Goal: Task Accomplishment & Management: Use online tool/utility

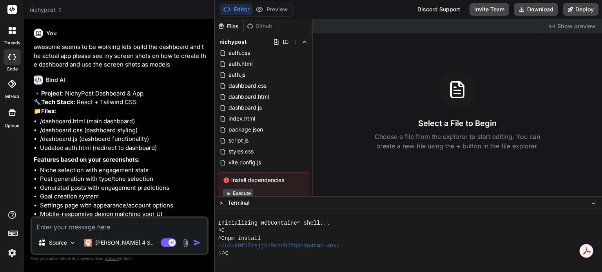
scroll to position [1089, 0]
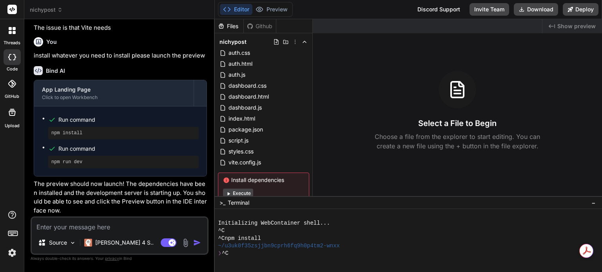
click at [197, 239] on img "button" at bounding box center [197, 243] width 8 height 8
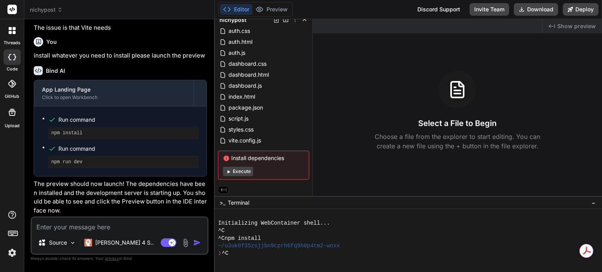
click at [241, 172] on button "Execute" at bounding box center [238, 171] width 30 height 9
type textarea "x"
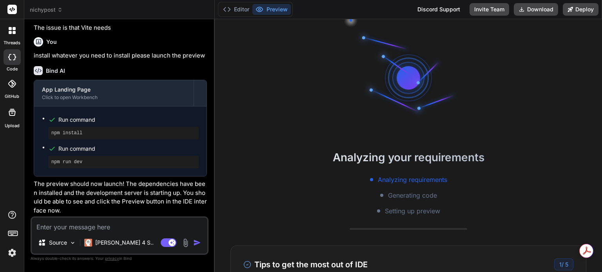
scroll to position [7, 0]
click at [118, 223] on textarea at bounding box center [120, 225] width 176 height 14
type textarea "I"
type textarea "x"
type textarea "IV"
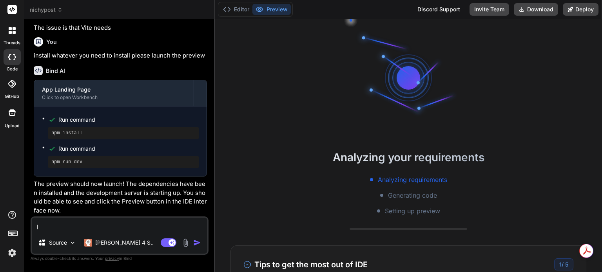
type textarea "x"
type textarea "IVE"
type textarea "x"
type textarea "IVE'"
type textarea "x"
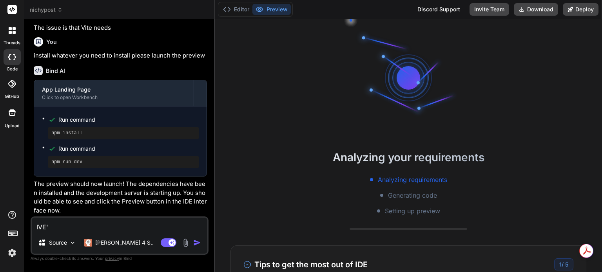
type textarea "IVE"
type textarea "x"
type textarea "IV"
type textarea "x"
type textarea "I"
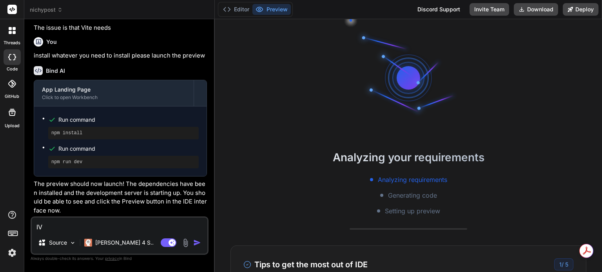
type textarea "x"
type textarea "I'"
type textarea "x"
type textarea "I'V"
type textarea "x"
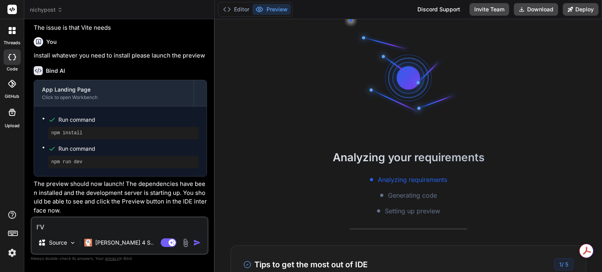
type textarea "I'VE"
type textarea "x"
type textarea "I'VE"
type textarea "x"
type textarea "I'VE"
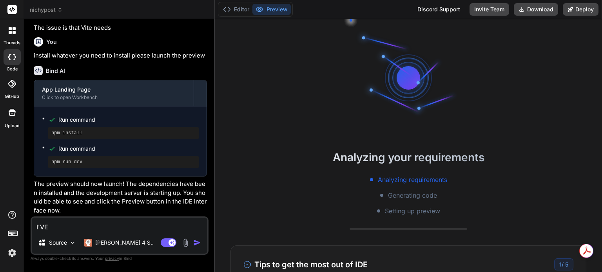
type textarea "x"
type textarea "I'V"
type textarea "x"
type textarea "I'Vv"
type textarea "x"
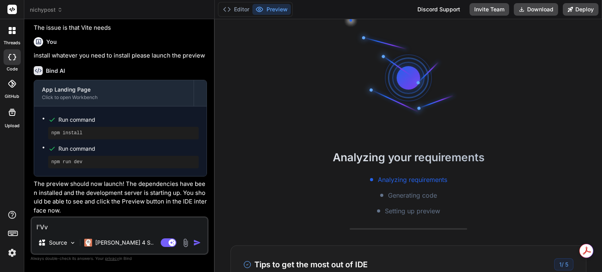
type textarea "I'V"
type textarea "x"
type textarea "I'"
type textarea "x"
type textarea "I'v"
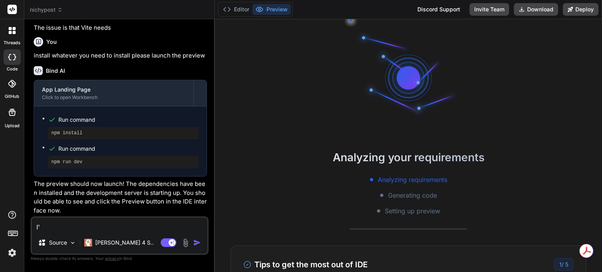
type textarea "x"
type textarea "I've"
type textarea "x"
type textarea "I've"
type textarea "x"
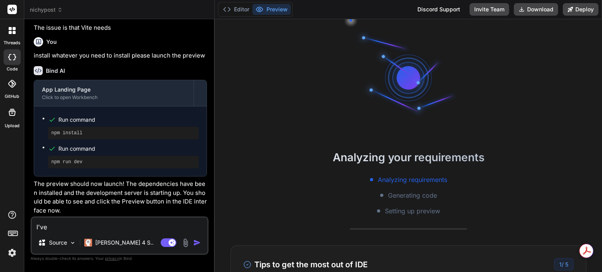
type textarea "I've e"
type textarea "x"
type textarea "I've ex"
type textarea "x"
type textarea "I've exe"
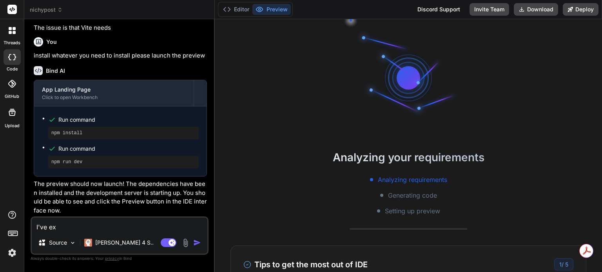
type textarea "x"
type textarea "I've exec"
type textarea "x"
type textarea "I've execu"
type textarea "x"
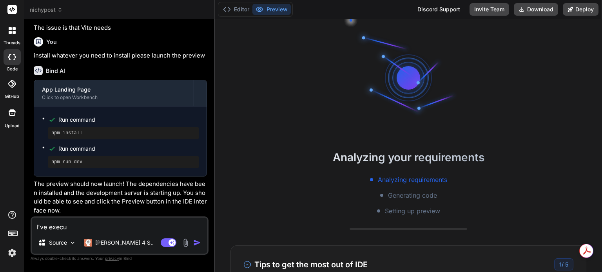
type textarea "I've execut"
type textarea "x"
type textarea "I've execute"
type textarea "x"
type textarea "I've executed"
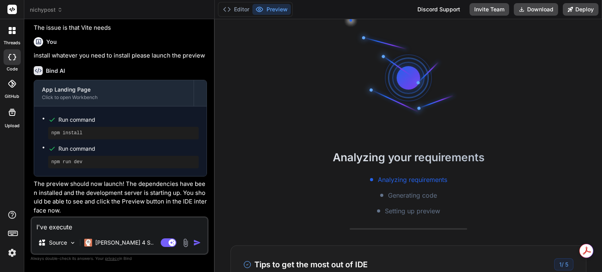
type textarea "x"
type textarea "I've executed"
type textarea "x"
type textarea "I've executed o"
type textarea "x"
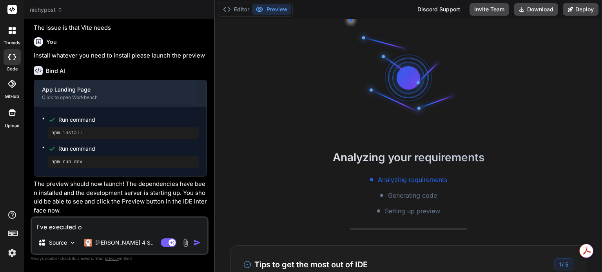
type textarea "I've executed ov"
type textarea "x"
type textarea "I've executed ove"
type textarea "x"
type textarea "I've executed over"
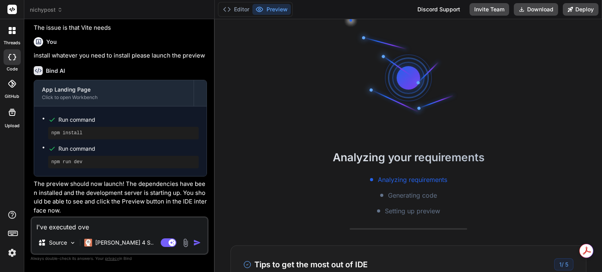
type textarea "x"
type textarea "I've executed over"
type textarea "x"
type textarea "I've executed over a"
type textarea "x"
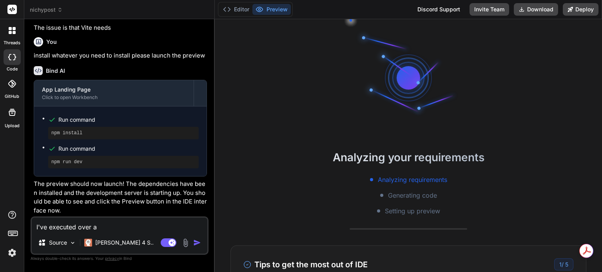
type textarea "I've executed over an"
type textarea "x"
type textarea "I've executed over and"
type textarea "x"
type textarea "I've executed over and"
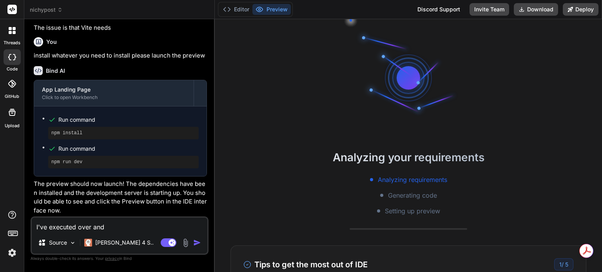
type textarea "x"
type textarea "I've executed over and o"
type textarea "x"
type textarea "I've executed over and ov"
type textarea "x"
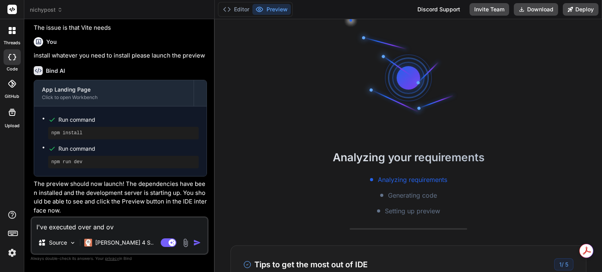
type textarea "I've executed over and ove"
type textarea "x"
type textarea "I've executed over and over"
type textarea "x"
type textarea "I've executed over and over"
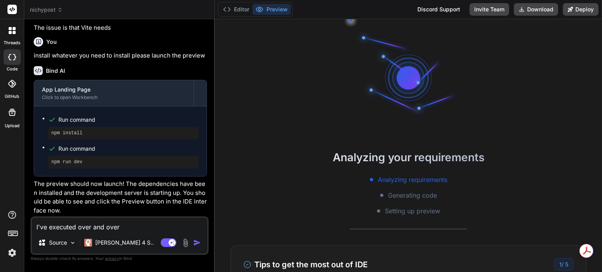
type textarea "x"
type textarea "I've executed over and over a"
type textarea "x"
type textarea "I've executed over and over an"
type textarea "x"
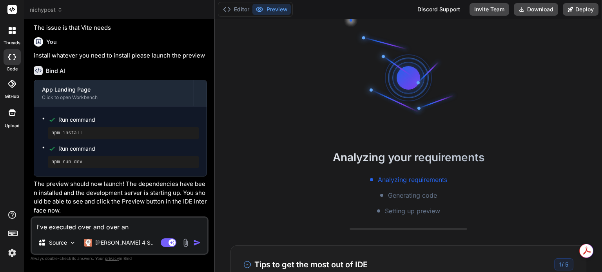
type textarea "I've executed over and over and"
type textarea "x"
type textarea "I've executed over and over and"
type textarea "x"
type textarea "I've executed over and over and s"
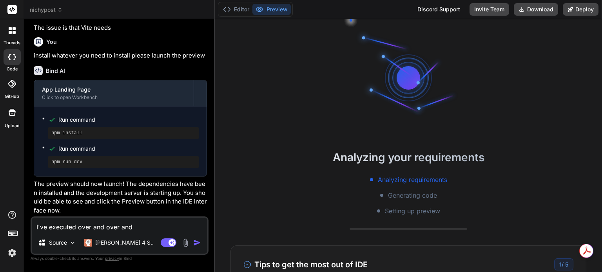
type textarea "x"
type textarea "I've executed over and over and st"
type textarea "x"
type textarea "I've executed over and over and sti"
type textarea "x"
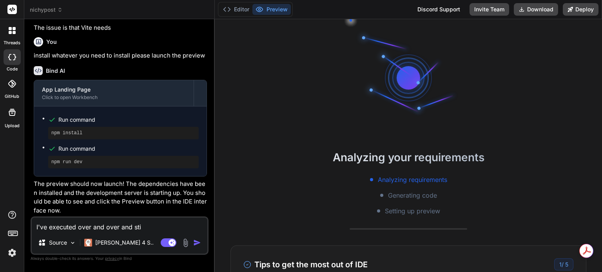
type textarea "I've executed over and over and stil"
type textarea "x"
type textarea "I've executed over and over and still"
type textarea "x"
type textarea "I've executed over and over and still"
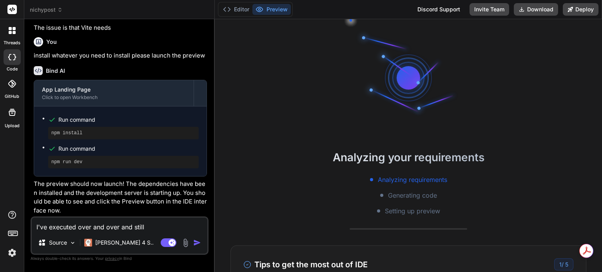
type textarea "x"
type textarea "I've executed over and over and still n"
type textarea "x"
type textarea "I've executed over and over and still no"
type textarea "x"
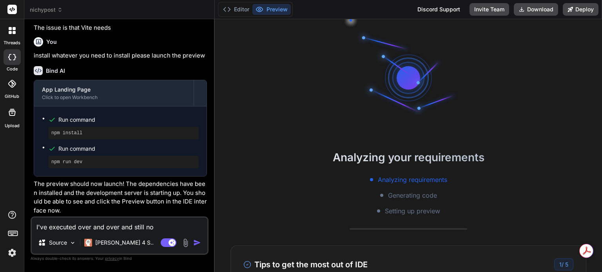
type textarea "I've executed over and over and still no"
type textarea "x"
type textarea "I've executed over and over and still no p"
type textarea "x"
type textarea "I've executed over and over and still no pre"
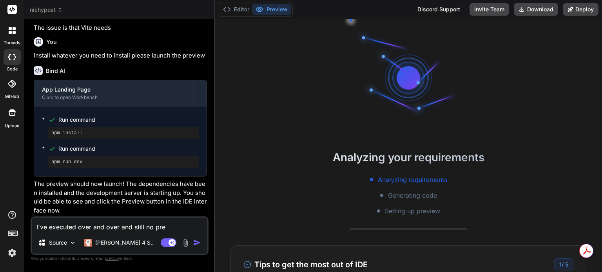
type textarea "x"
type textarea "I've executed over and over and still no prev"
type textarea "x"
type textarea "I've executed over and over and still no previ"
type textarea "x"
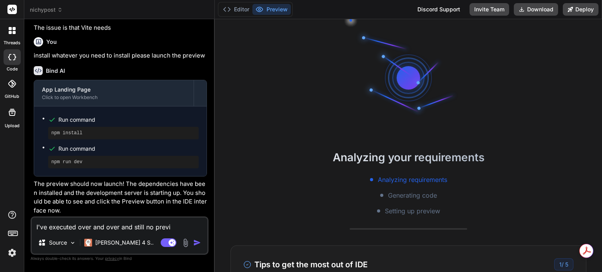
type textarea "I've executed over and over and still no previe"
type textarea "x"
type textarea "I've executed over and over and still no preview"
type textarea "x"
type textarea "I've executed over and over and still no preview"
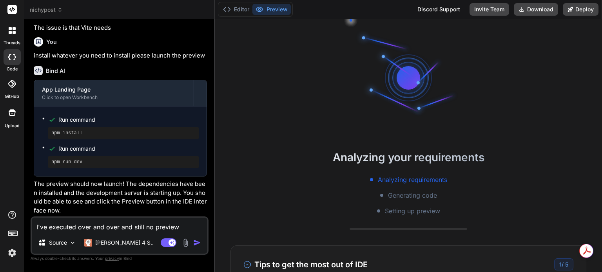
type textarea "x"
type textarea "I've executed over and over and still no preview c"
type textarea "x"
type textarea "I've executed over and over and still no preview ca"
type textarea "x"
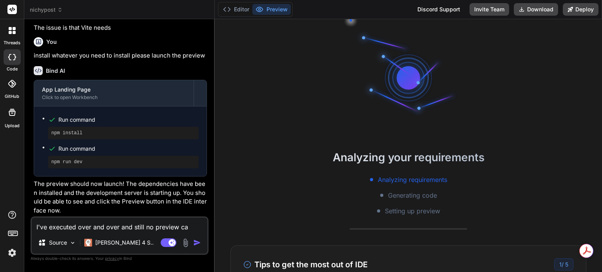
type textarea "I've executed over and over and still no preview can"
type textarea "x"
type textarea "I've executed over and over and still no preview can"
type textarea "x"
type textarea "I've executed over and over and still no preview can y"
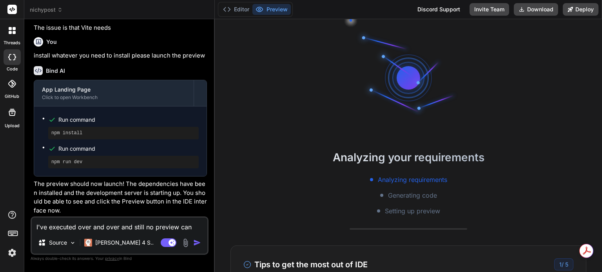
type textarea "x"
type textarea "I've executed over and over and still no preview can yo"
type textarea "x"
type textarea "I've executed over and over and still no preview can you"
type textarea "x"
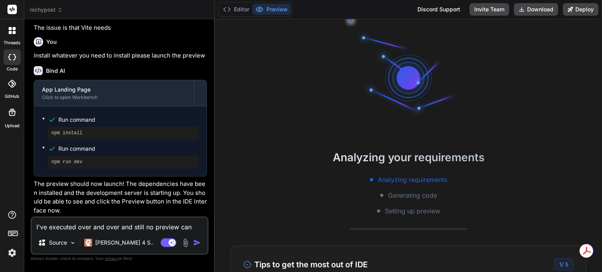
type textarea "I've executed over and over and still no preview can you"
type textarea "x"
type textarea "I've executed over and over and still no preview can you p"
type textarea "x"
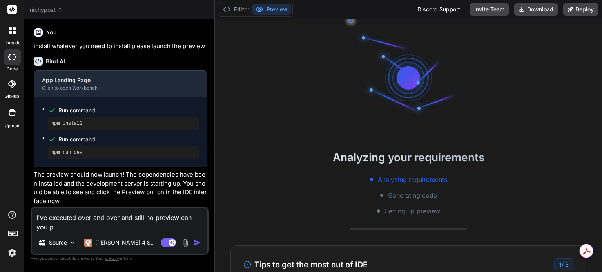
type textarea "I've executed over and over and still no preview can you pl"
type textarea "x"
type textarea "I've executed over and over and still no preview can you ple"
type textarea "x"
type textarea "I've executed over and over and still no preview can you plea"
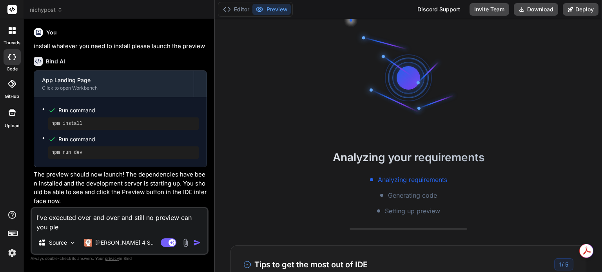
type textarea "x"
type textarea "I've executed over and over and still no preview can you please"
type textarea "x"
type textarea "I've executed over and over and still no preview can you please"
type textarea "x"
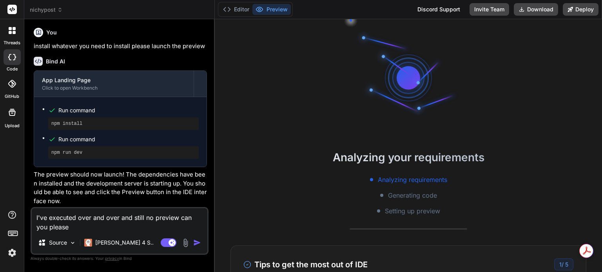
type textarea "I've executed over and over and still no preview can you please f"
type textarea "x"
type textarea "I've executed over and over and still no preview can you please fi"
type textarea "x"
type textarea "I've executed over and over and still no preview can you please fix"
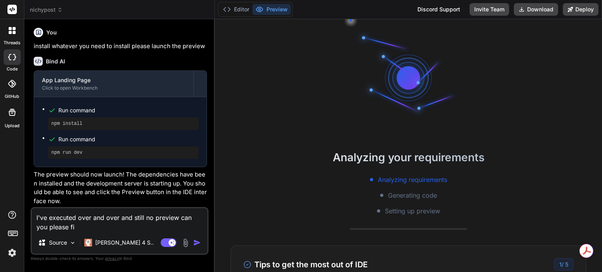
type textarea "x"
type textarea "I've executed over and over and still no preview can you please fix"
type textarea "x"
type textarea "I've executed over and over and still no preview can you please fix w"
type textarea "x"
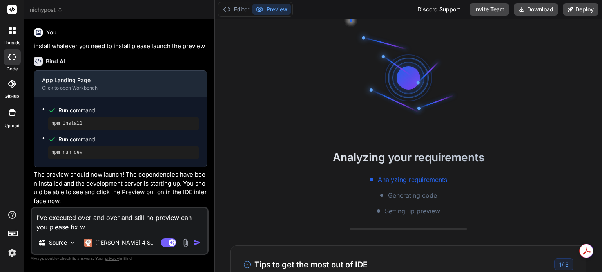
type textarea "I've executed over and over and still no preview can you please fix wh"
type textarea "x"
type textarea "I've executed over and over and still no preview can you please fix wha"
type textarea "x"
type textarea "I've executed over and over and still no preview can you please fix what"
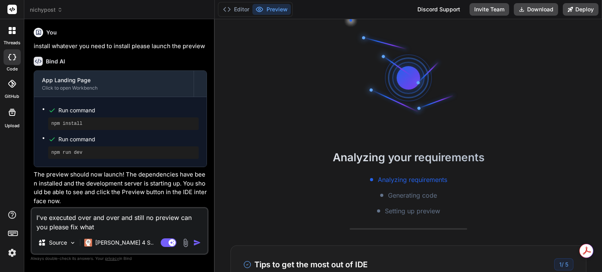
type textarea "x"
type textarea "I've executed over and over and still no preview can you please fix whate"
type textarea "x"
type textarea "I've executed over and over and still no preview can you please fix whatev"
type textarea "x"
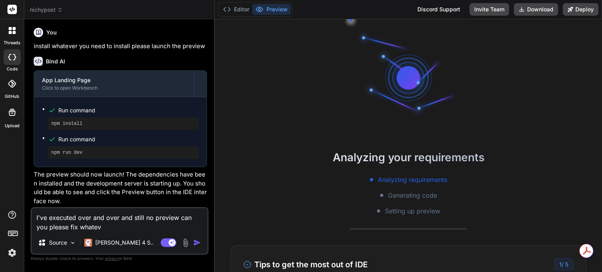
type textarea "I've executed over and over and still no preview can you please fix whateve"
type textarea "x"
type textarea "I've executed over and over and still no preview can you please fix whatever"
type textarea "x"
type textarea "I've executed over and over and still no preview can you please fix whatever"
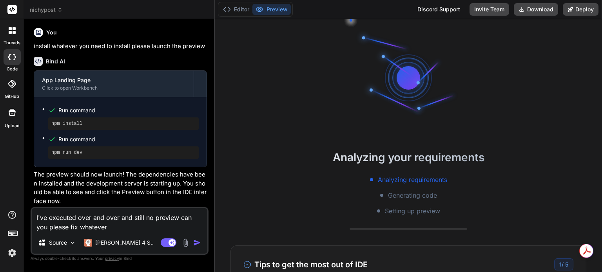
type textarea "x"
type textarea "I've executed over and over and still no preview can you please fix whatever i"
type textarea "x"
type textarea "I've executed over and over and still no preview can you please fix whatever is"
type textarea "x"
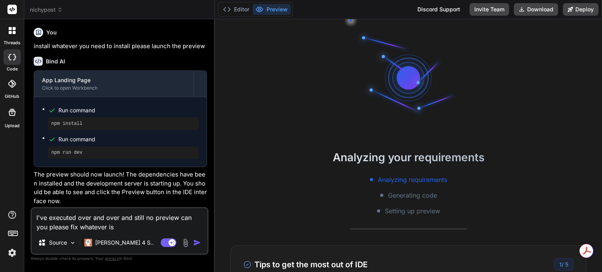
type textarea "I've executed over and over and still no preview can you please fix whatever is"
type textarea "x"
type textarea "I've executed over and over and still no preview can you please fix whatever is…"
type textarea "x"
type textarea "I've executed over and over and still no preview can you please fix whatever is…"
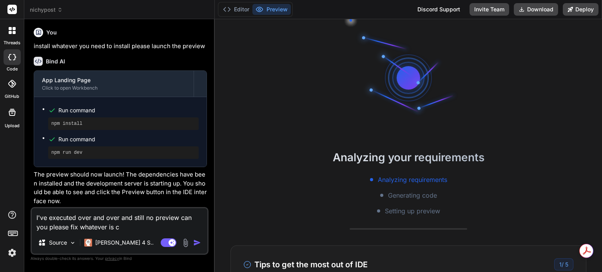
type textarea "x"
type textarea "I've executed over and over and still no preview can you please fix whatever is…"
type textarea "x"
type textarea "I've executed over and over and still no preview can you please fix whatever is…"
type textarea "x"
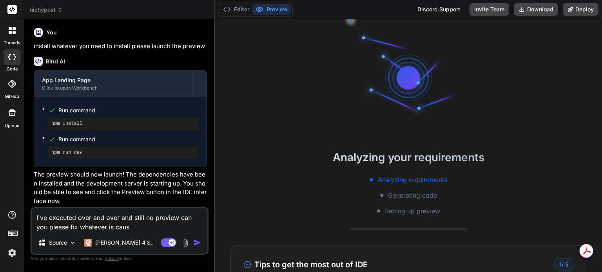
type textarea "I've executed over and over and still no preview can you please fix whatever is…"
type textarea "x"
type textarea "I've executed over and over and still no preview can you please fix whatever is…"
type textarea "x"
type textarea "I've executed over and over and still no preview can you please fix whatever is…"
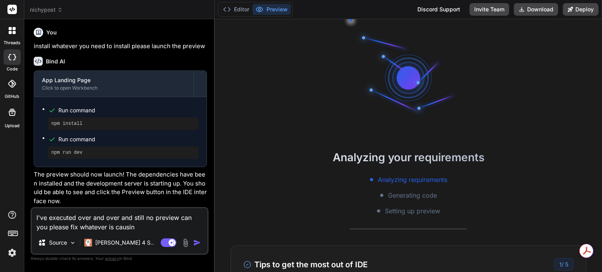
type textarea "x"
type textarea "I've executed over and over and still no preview can you please fix whatever is…"
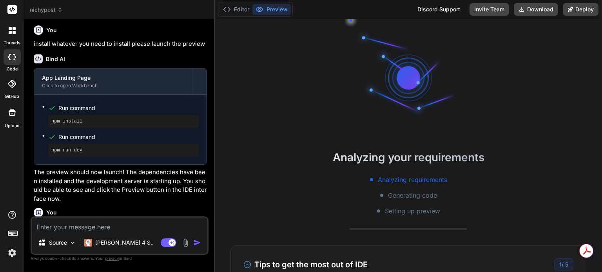
scroll to position [1179, 0]
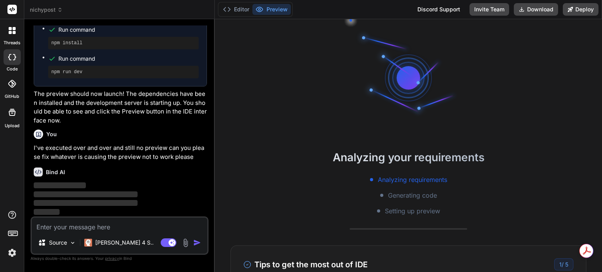
click at [11, 33] on icon at bounding box center [10, 32] width 3 height 3
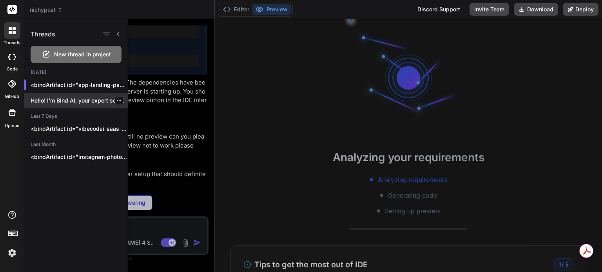
scroll to position [15, 0]
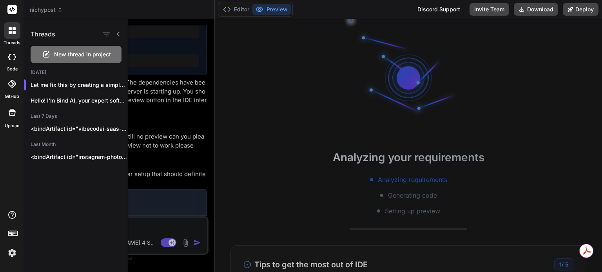
click at [119, 37] on icon at bounding box center [118, 34] width 6 height 6
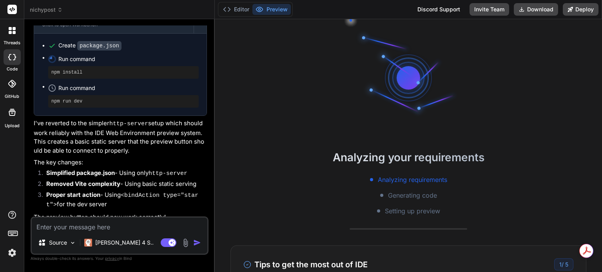
scroll to position [1377, 0]
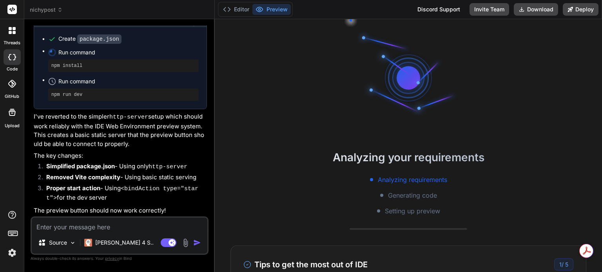
click at [270, 12] on button "Preview" at bounding box center [271, 9] width 38 height 11
click at [234, 12] on button "Editor" at bounding box center [236, 9] width 33 height 11
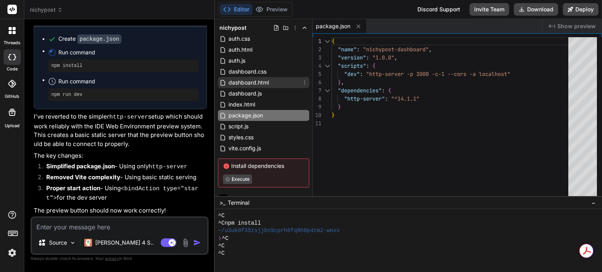
scroll to position [0, 0]
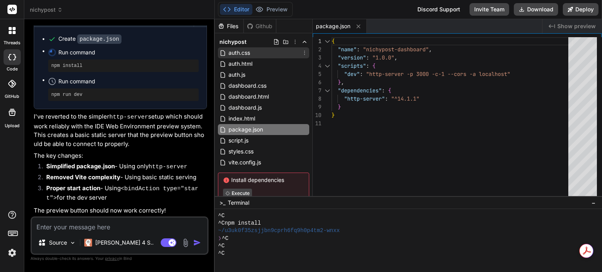
click at [245, 49] on span "auth.css" at bounding box center [239, 52] width 23 height 9
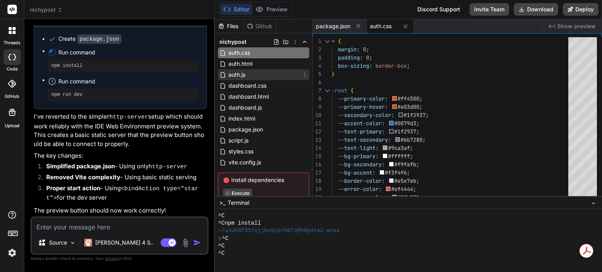
click at [241, 74] on span "auth.js" at bounding box center [237, 74] width 18 height 9
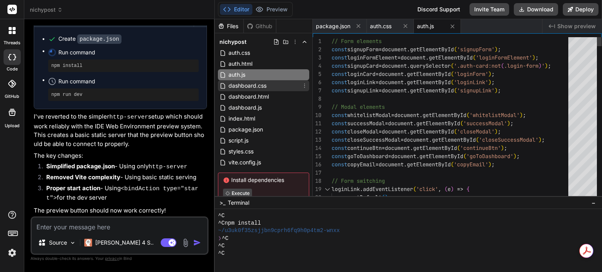
click at [244, 87] on span "dashboard.css" at bounding box center [248, 85] width 40 height 9
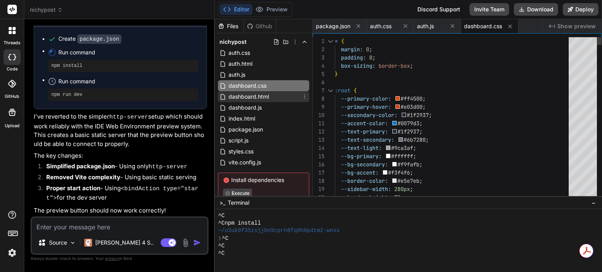
click at [242, 96] on span "dashboard.html" at bounding box center [249, 96] width 42 height 9
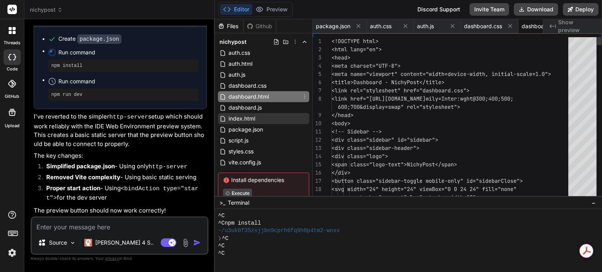
scroll to position [0, 36]
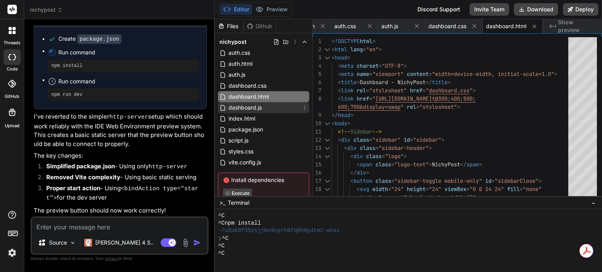
click at [241, 111] on span "dashboard.js" at bounding box center [245, 107] width 35 height 9
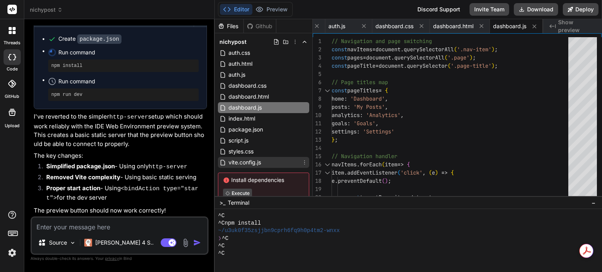
scroll to position [22, 0]
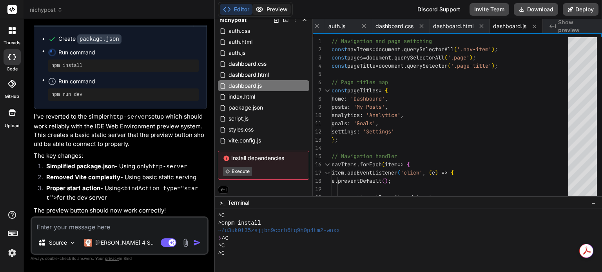
click at [270, 4] on button "Preview" at bounding box center [271, 9] width 38 height 11
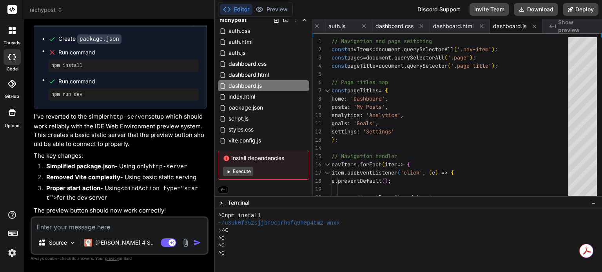
scroll to position [22, 0]
click at [589, 11] on button "Deploy" at bounding box center [581, 9] width 36 height 13
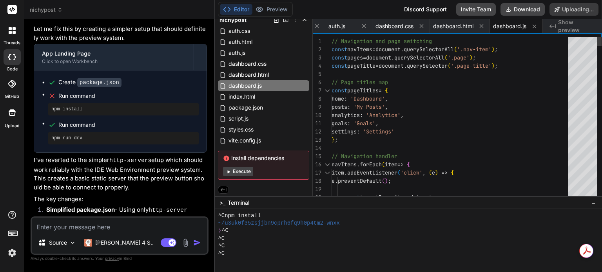
scroll to position [1316, 0]
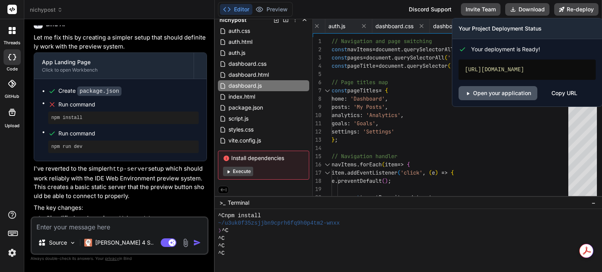
click at [511, 91] on link "Open your application" at bounding box center [497, 93] width 79 height 14
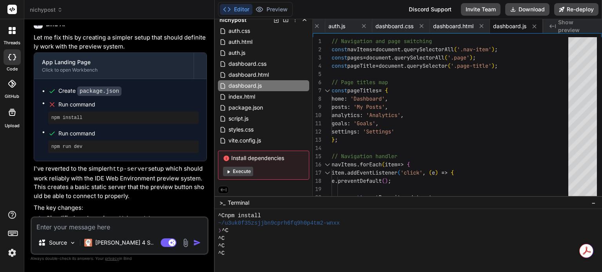
click at [114, 227] on textarea at bounding box center [120, 225] width 176 height 14
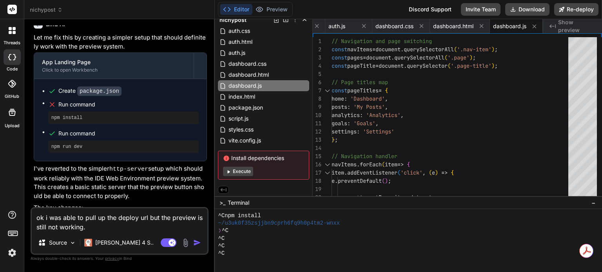
paste textarea "[URL][DOMAIN_NAME]"
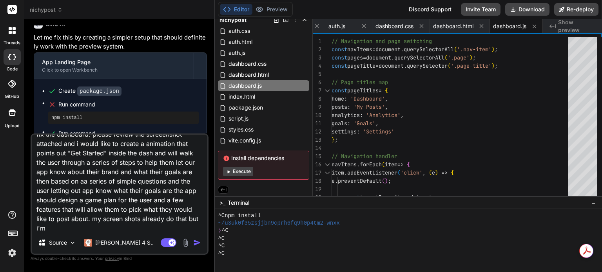
scroll to position [38, 0]
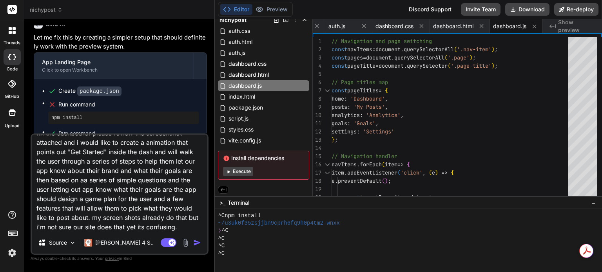
click at [186, 240] on img at bounding box center [185, 243] width 9 height 9
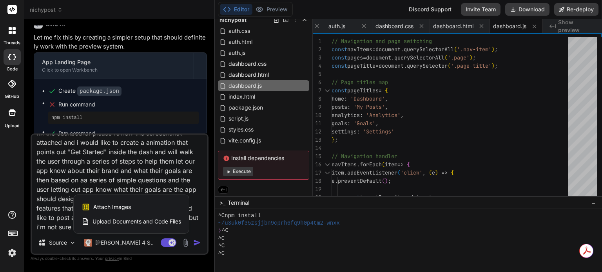
click at [140, 209] on div "Attach Images Image attachments are only supported in Claude and Gemini models." at bounding box center [132, 207] width 100 height 15
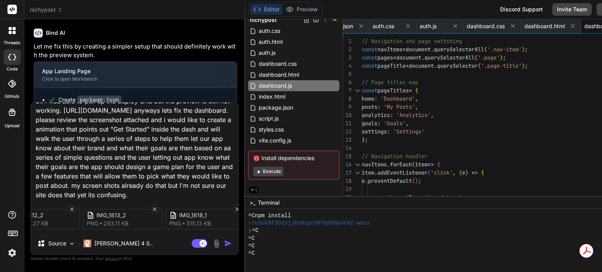
scroll to position [0, 208]
click at [228, 247] on img "button" at bounding box center [228, 244] width 8 height 8
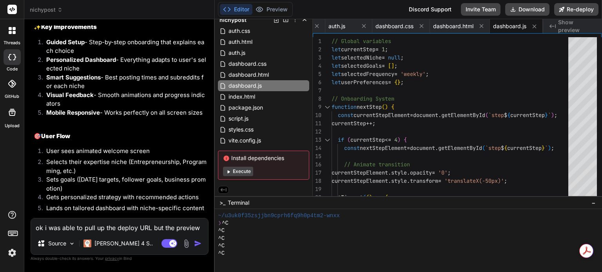
scroll to position [2236, 0]
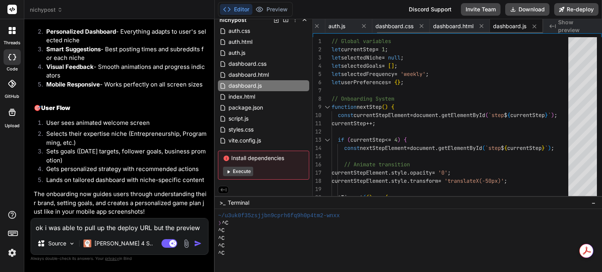
click at [506, 27] on span "dashboard.js" at bounding box center [509, 26] width 33 height 8
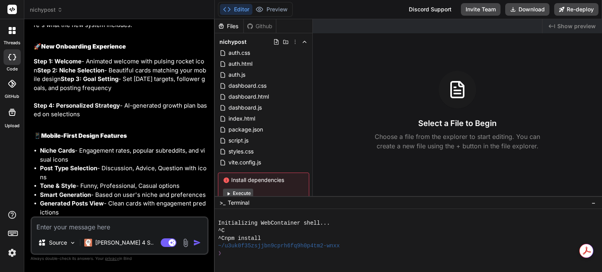
scroll to position [1517, 0]
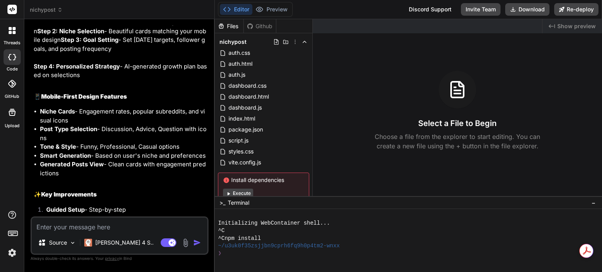
click at [244, 192] on button "Execute" at bounding box center [238, 193] width 30 height 9
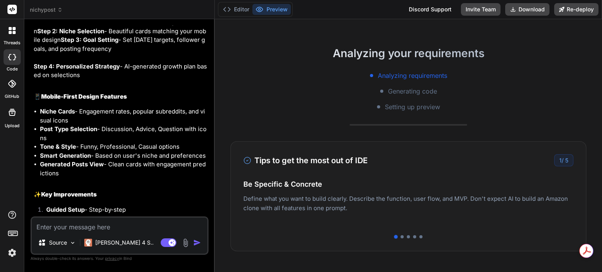
scroll to position [118, 0]
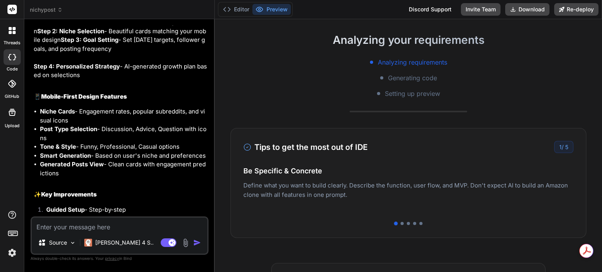
click at [59, 9] on icon at bounding box center [59, 9] width 5 height 5
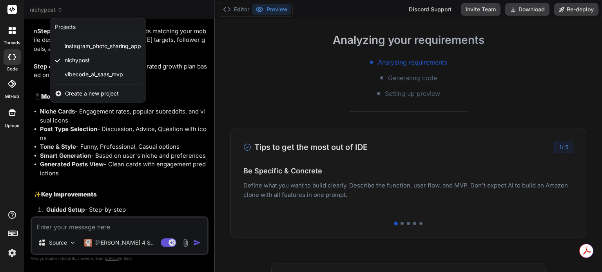
drag, startPoint x: 105, startPoint y: 78, endPoint x: 291, endPoint y: 83, distance: 186.6
click at [291, 83] on div at bounding box center [301, 136] width 602 height 272
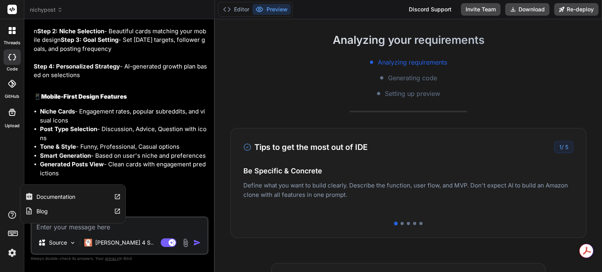
click at [49, 198] on label "Documentation" at bounding box center [55, 197] width 39 height 8
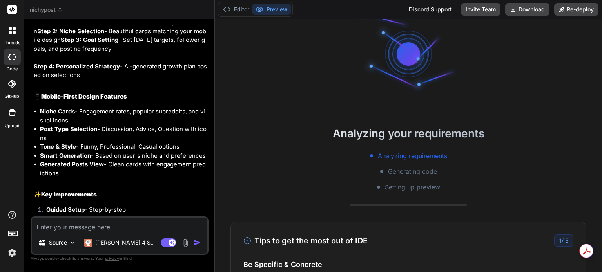
scroll to position [0, 0]
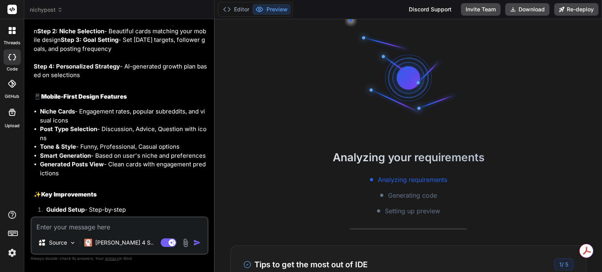
click at [13, 114] on icon at bounding box center [11, 112] width 9 height 9
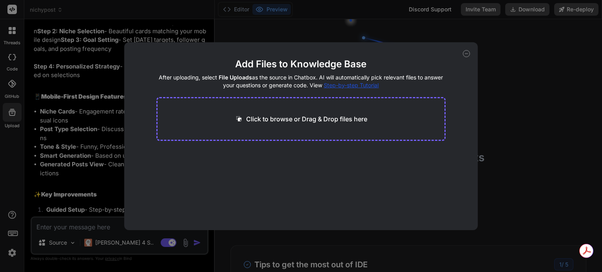
click at [463, 51] on icon at bounding box center [466, 53] width 7 height 7
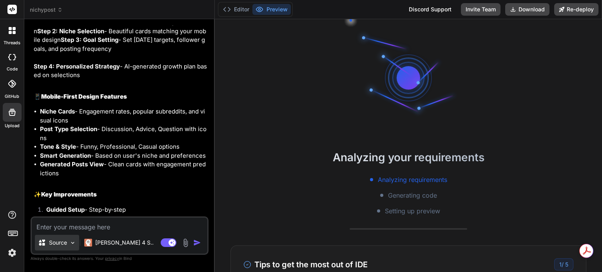
click at [73, 244] on img at bounding box center [72, 243] width 7 height 7
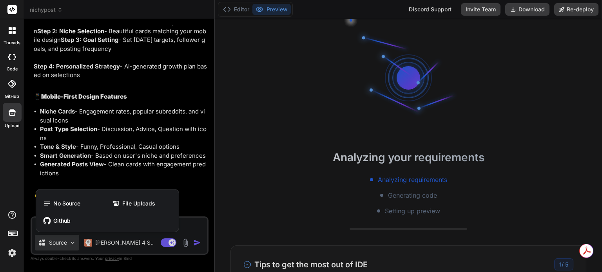
click at [112, 240] on div at bounding box center [301, 136] width 602 height 272
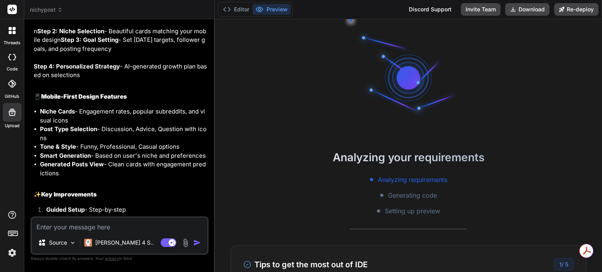
click at [112, 240] on p "[PERSON_NAME] 4 S.." at bounding box center [124, 243] width 58 height 8
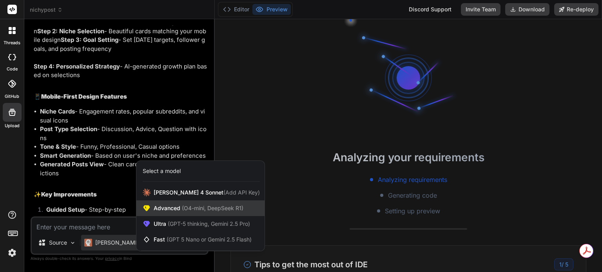
click at [185, 207] on span "(O4-mini, DeepSeek R1)" at bounding box center [211, 208] width 63 height 7
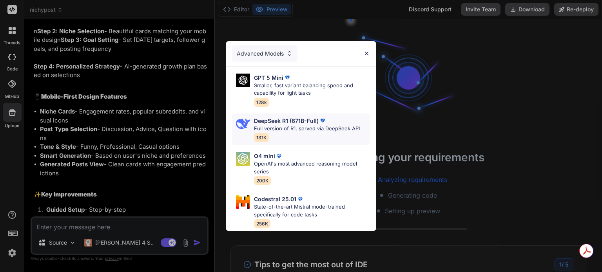
click at [287, 125] on p "Full version of R1, served via DeepSeek API" at bounding box center [307, 129] width 106 height 8
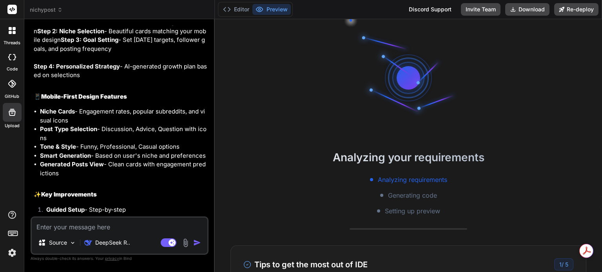
click at [125, 229] on textarea at bounding box center [120, 225] width 176 height 14
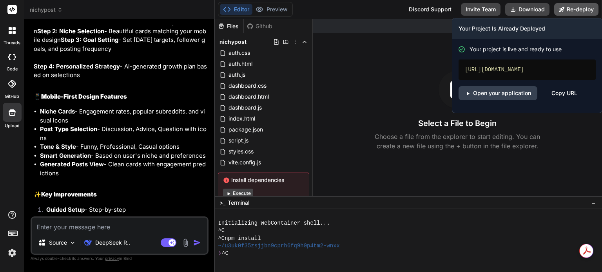
click at [586, 9] on button "Re-deploy" at bounding box center [576, 9] width 44 height 13
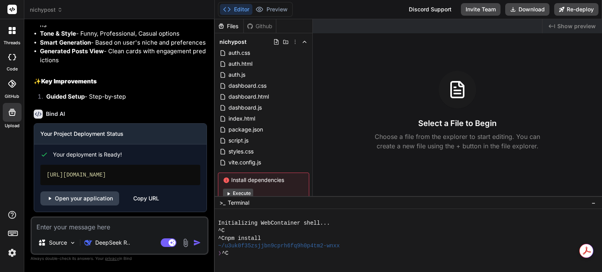
scroll to position [1633, 0]
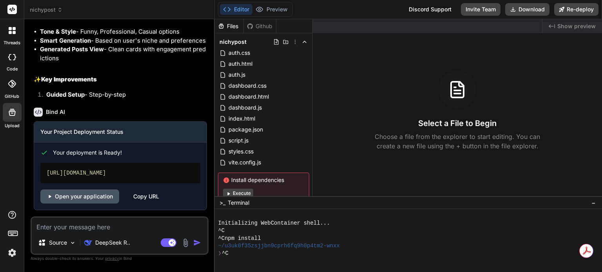
click at [111, 197] on link "Open your application" at bounding box center [79, 197] width 79 height 14
click at [94, 227] on textarea at bounding box center [120, 225] width 176 height 14
type textarea "x"
type textarea "s"
type textarea "x"
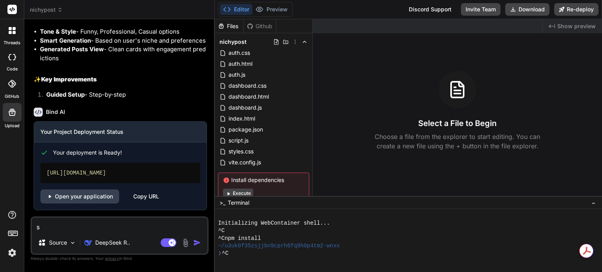
type textarea "so"
type textarea "x"
type textarea "so"
type textarea "x"
type textarea "so"
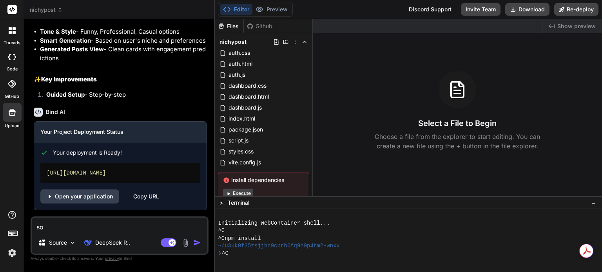
type textarea "x"
type textarea "so"
type textarea "x"
type textarea "so i"
type textarea "x"
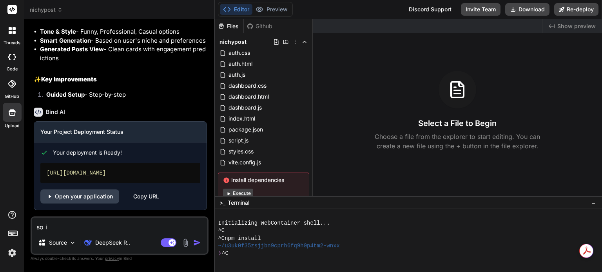
type textarea "so i"
type textarea "x"
type textarea "so i h"
type textarea "x"
type textarea "so i ha"
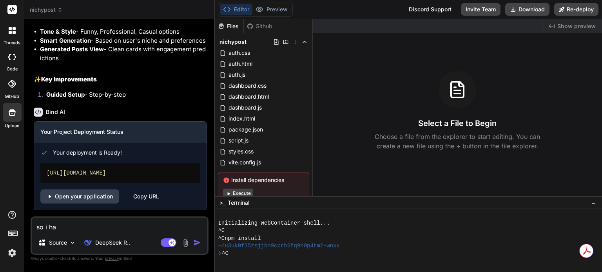
type textarea "x"
type textarea "so i have"
type textarea "x"
type textarea "so i havea"
type textarea "x"
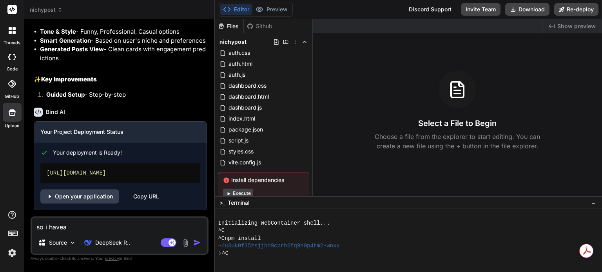
type textarea "so i havea"
type textarea "x"
type textarea "so i havea t"
type textarea "x"
type textarea "so i havea to"
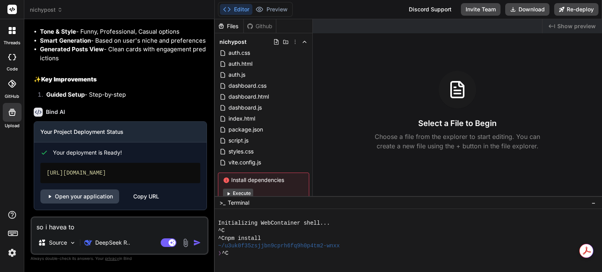
type textarea "x"
type textarea "so i havea t"
type textarea "x"
type textarea "so i havea"
type textarea "x"
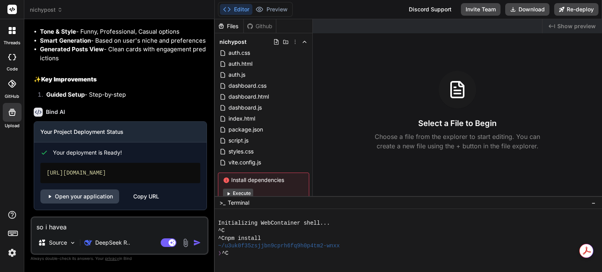
type textarea "so i havea"
type textarea "x"
type textarea "so i have"
type textarea "x"
type textarea "so i hav"
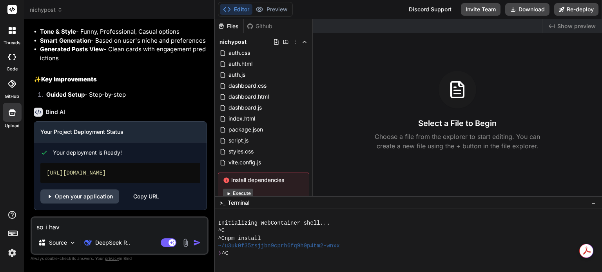
type textarea "x"
type textarea "so i have"
type textarea "x"
type textarea "so i have"
type textarea "x"
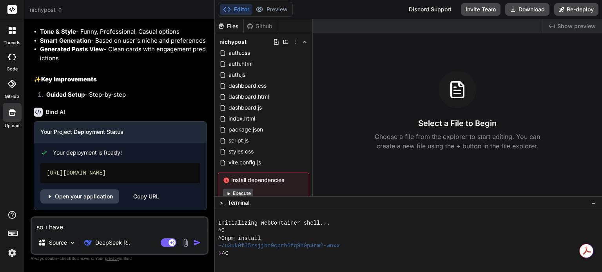
type textarea "so i have"
type textarea "x"
type textarea "so i hav"
type textarea "x"
type textarea "so i ha"
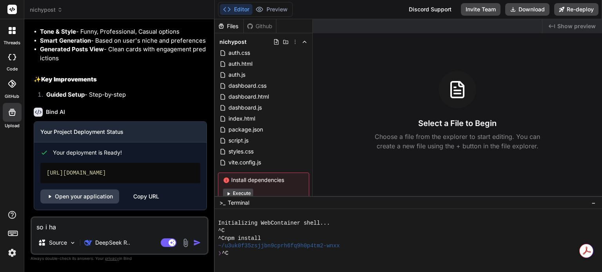
type textarea "x"
type textarea "so i h"
type textarea "x"
type textarea "so i"
type textarea "x"
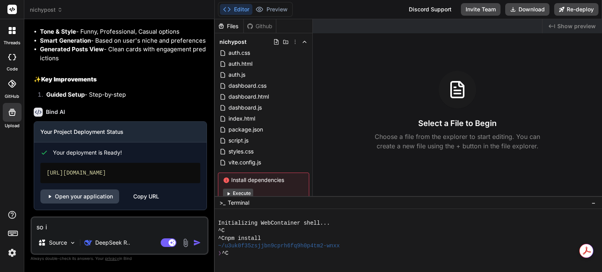
type textarea "so i"
type textarea "x"
type textarea "so"
type textarea "x"
type textarea "so"
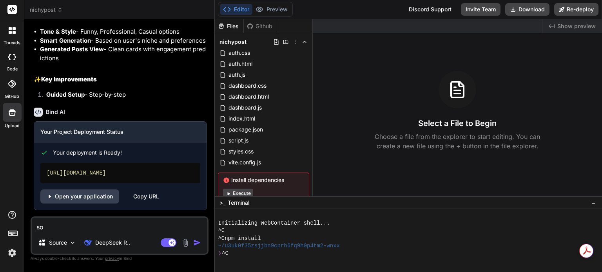
type textarea "x"
type textarea "s"
type textarea "x"
type textarea "P"
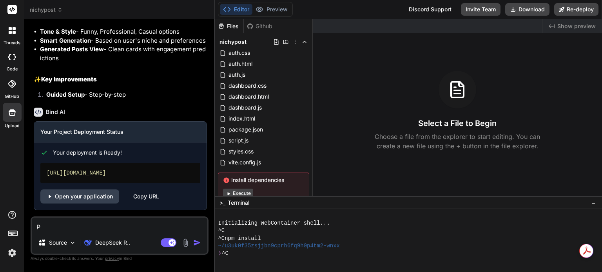
type textarea "x"
type textarea "Pl"
type textarea "x"
type textarea "Ple"
type textarea "x"
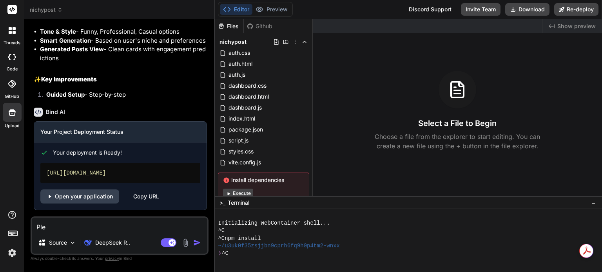
type textarea "Plea"
type textarea "x"
type textarea "Pleas"
type textarea "x"
type textarea "Please"
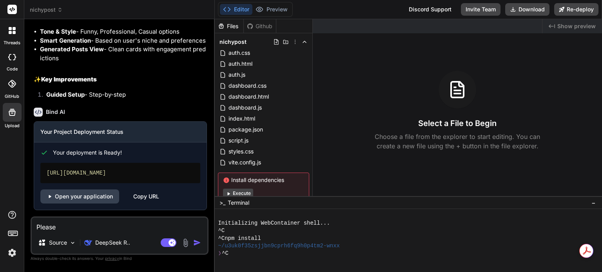
type textarea "x"
type textarea "Please"
type textarea "x"
type textarea "Please r"
type textarea "x"
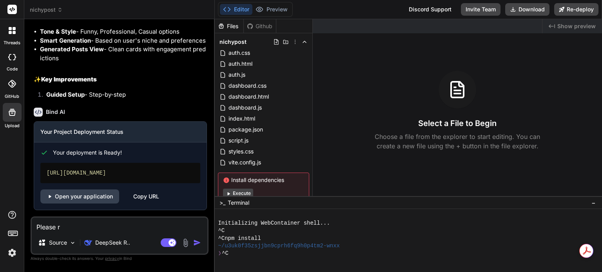
type textarea "Please re"
type textarea "x"
type textarea "Please red"
type textarea "x"
type textarea "Please redu"
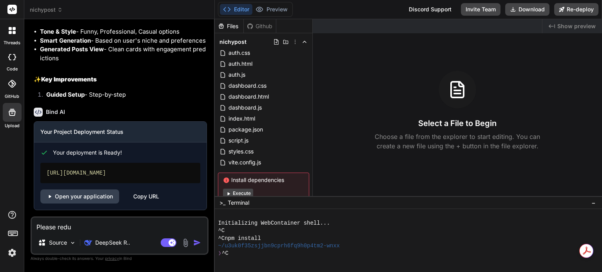
type textarea "x"
type textarea "Please reduc"
type textarea "x"
type textarea "Please reduce"
type textarea "x"
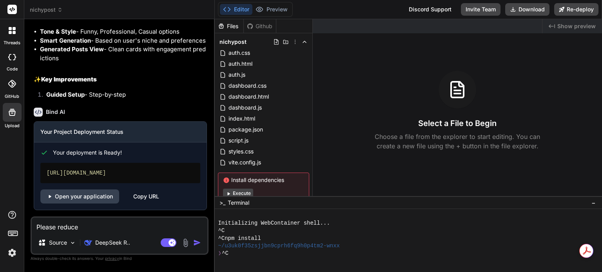
type textarea "Please reduced"
type textarea "x"
type textarea "Please reduce"
type textarea "x"
type textarea "Please reduce"
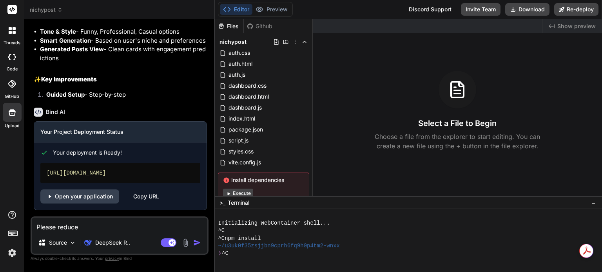
type textarea "x"
type textarea "Please reduce t"
type textarea "x"
type textarea "Please reduce the"
type textarea "x"
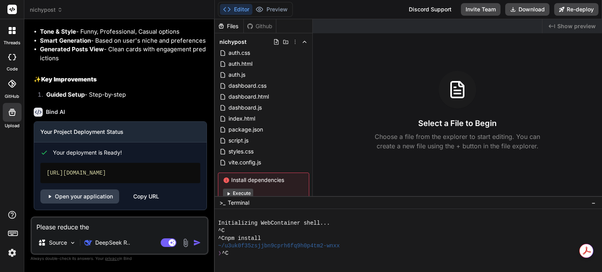
type textarea "Please reduce the s"
type textarea "x"
type textarea "Please reduce the si"
type textarea "x"
type textarea "Please reduce the siz"
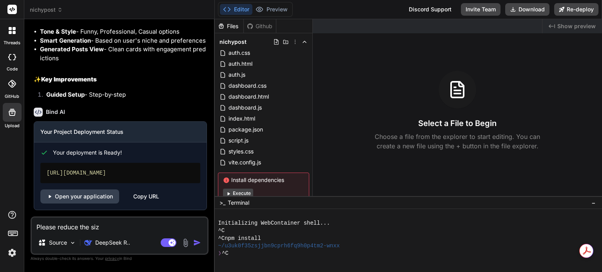
type textarea "x"
type textarea "Please reduce the size"
type textarea "x"
type textarea "Please reduce the size"
type textarea "x"
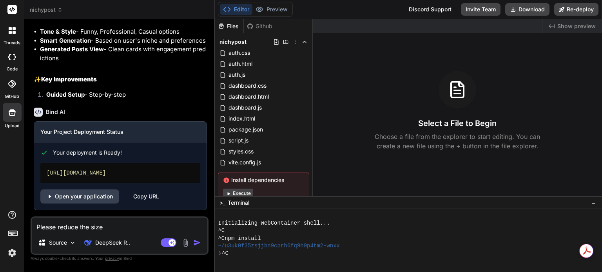
type textarea "Please reduce the size o"
type textarea "x"
type textarea "Please reduce the size of"
type textarea "x"
type textarea "Please reduce the size of"
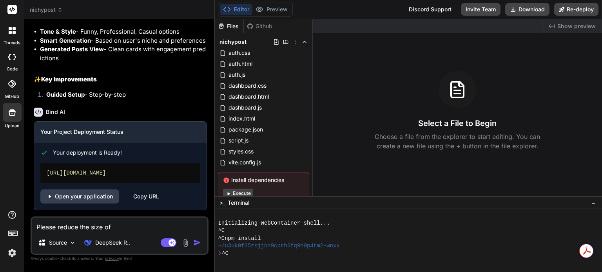
type textarea "x"
type textarea "Please reduce the size of t"
type textarea "x"
type textarea "Please reduce the size of th"
type textarea "x"
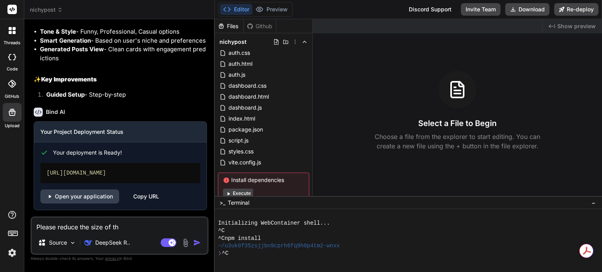
type textarea "Please reduce the size of the"
type textarea "x"
type textarea "Please reduce the size of the"
type textarea "x"
type textarea "Please reduce the size of the c"
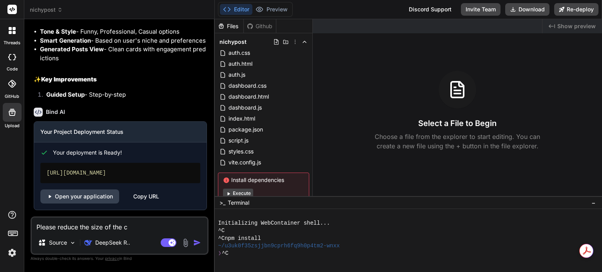
type textarea "x"
type textarea "Please reduce the size of the ca"
type textarea "x"
type textarea "Please reduce the size of the car"
type textarea "x"
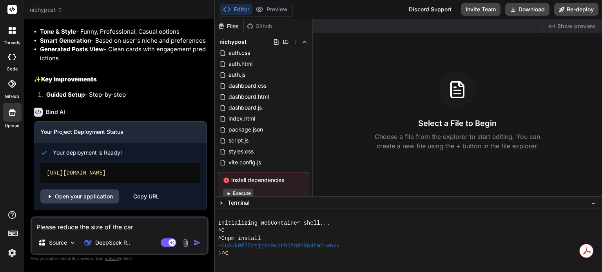
type textarea "Please reduce the size of the card"
type textarea "x"
type textarea "Please reduce the size of the cards"
type textarea "x"
type textarea "Please reduce the size of the cards"
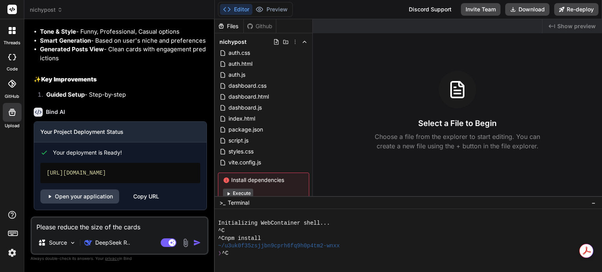
type textarea "x"
type textarea "Please reduce the size of the cards w"
type textarea "x"
type textarea "Please reduce the size of the cards wh"
type textarea "x"
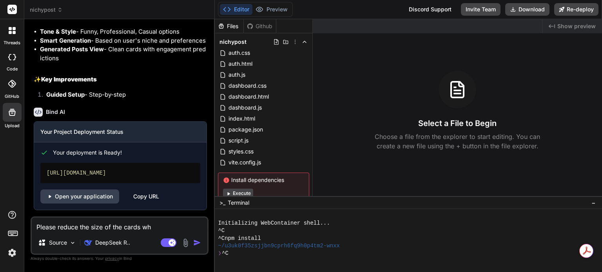
type textarea "Please reduce the size of the cards whe"
type textarea "x"
type textarea "Please reduce the size of the cards when"
type textarea "x"
type textarea "Please reduce the size of the cards when"
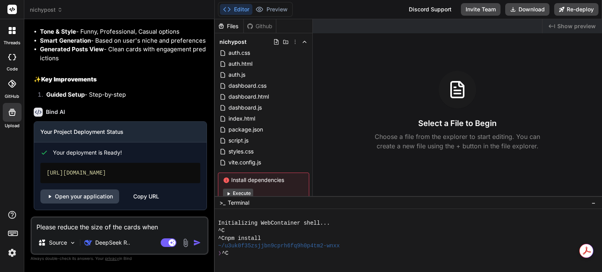
type textarea "x"
type textarea "Please reduce the size of the cards when y"
type textarea "x"
type textarea "Please reduce the size of the cards when you"
type textarea "x"
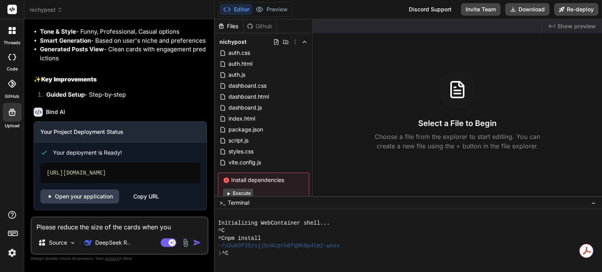
type textarea "Please reduce the size of the cards when you"
type textarea "x"
type textarea "Please reduce the size of the cards when you f"
type textarea "x"
type textarea "Please reduce the size of the cards when you fi"
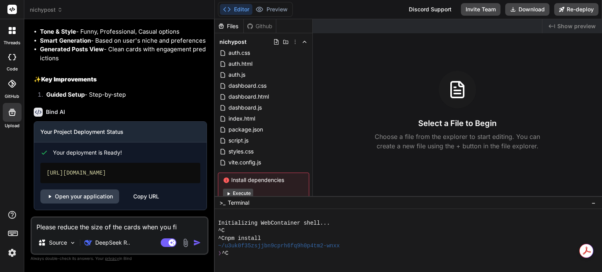
type textarea "x"
type textarea "Please reduce the size of the cards when you fir"
type textarea "x"
type textarea "Please reduce the size of the cards when you firs"
type textarea "x"
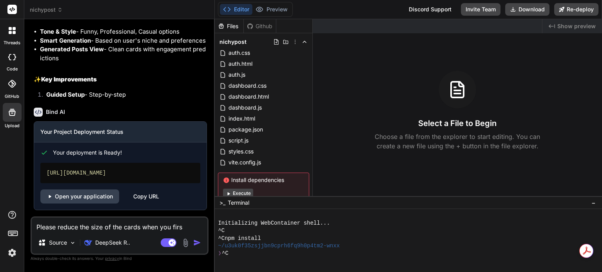
type textarea "Please reduce the size of the cards when you first"
type textarea "x"
type textarea "Please reduce the size of the cards when you first"
type textarea "x"
type textarea "Please reduce the size of the cards when you first l"
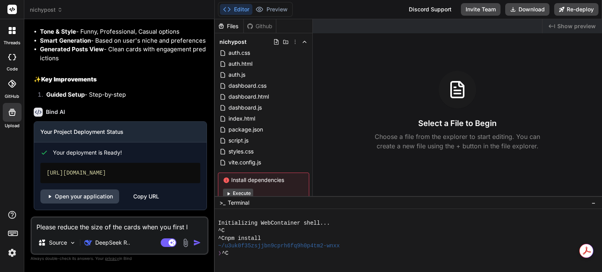
type textarea "x"
type textarea "Please reduce the size of the cards when you first lo"
type textarea "x"
type textarea "Please reduce the size of the cards when you first log"
type textarea "x"
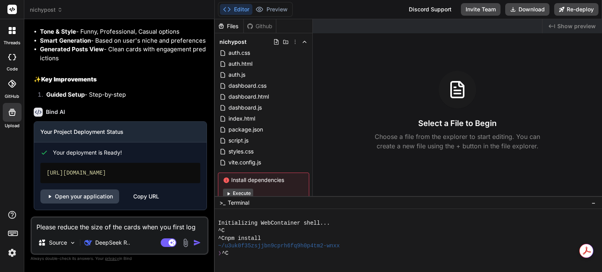
type textarea "Please reduce the size of the cards when you first log"
type textarea "x"
type textarea "Please reduce the size of the cards when you first log in"
type textarea "x"
type textarea "Please reduce the size of the cards when you first log in"
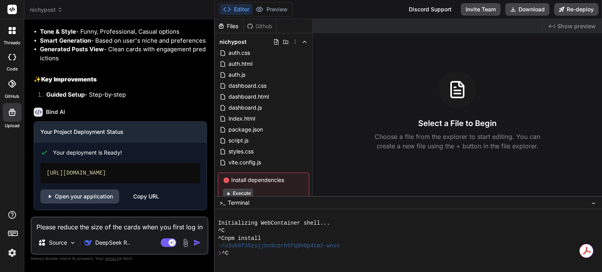
type textarea "x"
type textarea "Please reduce the size of the cards when you first log in t"
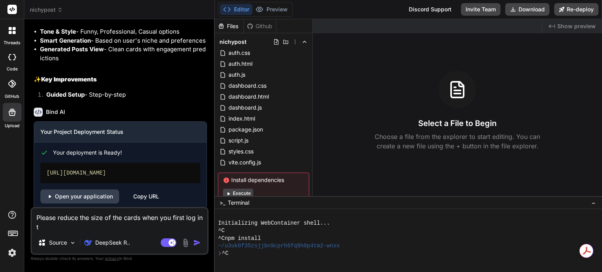
type textarea "x"
type textarea "Please reduce the size of the cards when you first log in th"
type textarea "x"
type textarea "Please reduce the size of the cards when you first log in the"
type textarea "x"
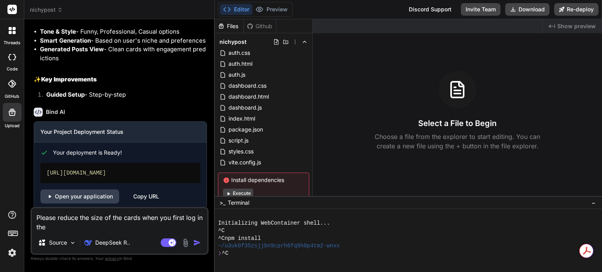
type textarea "Please reduce the size of the cards when you first log in the"
type textarea "x"
type textarea "Please reduce the size of the cards when you first log in the c"
type textarea "x"
type textarea "Please reduce the size of the cards when you first log in the ca"
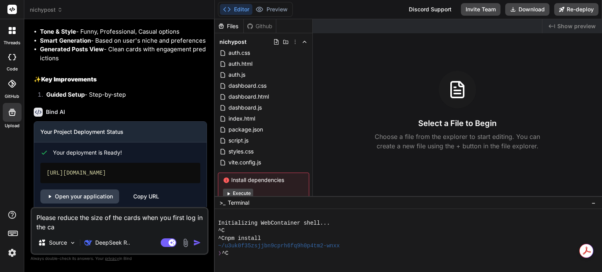
type textarea "x"
type textarea "Please reduce the size of the cards when you first log in the car"
type textarea "x"
type textarea "Please reduce the size of the cards when you first log in the cards"
type textarea "x"
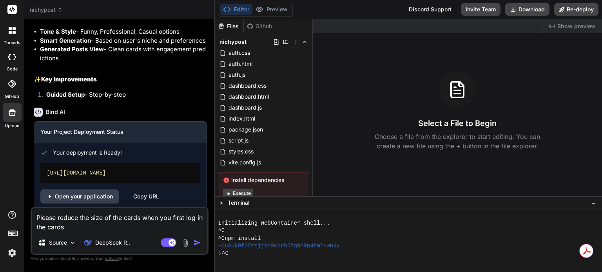
type textarea "Please reduce the size of the cards when you first log in the cards"
type textarea "x"
type textarea "Please reduce the size of the cards when you first log in the cards w"
type textarea "x"
type textarea "Please reduce the size of the cards when you first log in the cards wo"
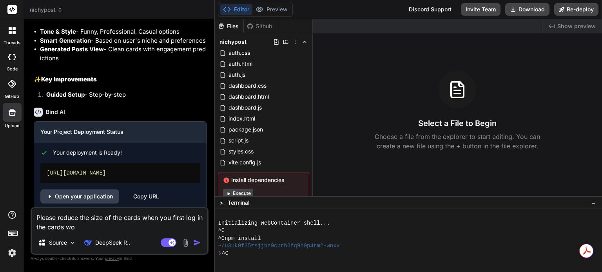
type textarea "x"
type textarea "Please reduce the size of the cards when you first log in the cards won"
type textarea "x"
type textarea "Please reduce the size of the cards when you first log in the cards won'"
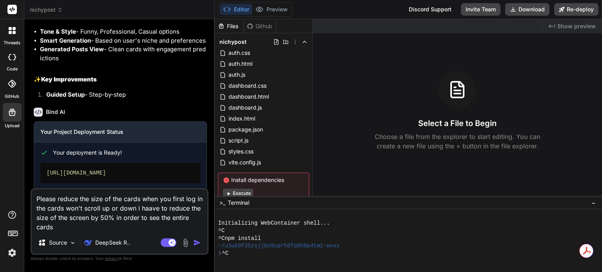
click at [188, 241] on img at bounding box center [185, 243] width 9 height 9
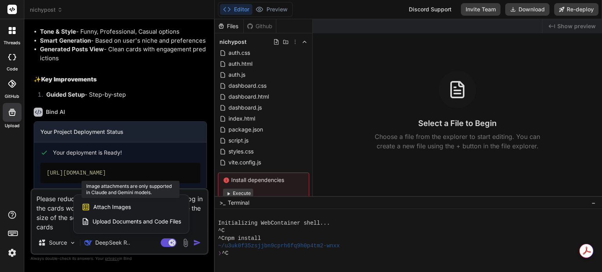
click at [138, 208] on div "Attach Images Image attachments are only supported in Claude and Gemini models." at bounding box center [132, 207] width 100 height 15
click at [123, 211] on span "Attach Images" at bounding box center [112, 207] width 38 height 8
click at [130, 211] on div "Attach Images Image attachments are only supported in Claude and Gemini models." at bounding box center [132, 207] width 100 height 15
click at [109, 208] on span "Attach Images" at bounding box center [112, 207] width 38 height 8
click at [112, 207] on span "Attach Images" at bounding box center [112, 207] width 38 height 8
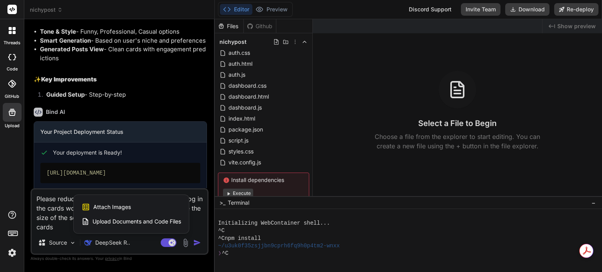
click at [114, 225] on span "Upload Documents and Code Files" at bounding box center [136, 222] width 89 height 8
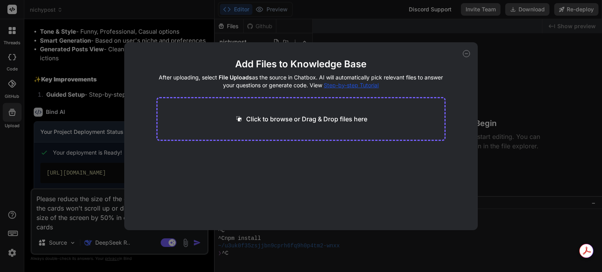
click at [467, 54] on icon at bounding box center [466, 53] width 7 height 7
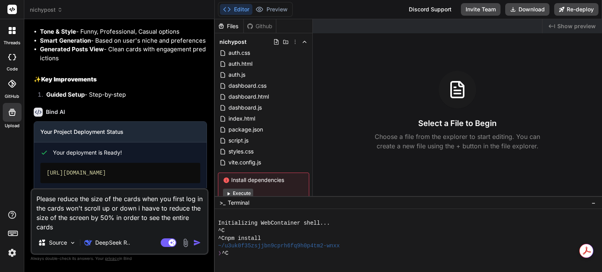
click at [185, 240] on img at bounding box center [185, 243] width 9 height 9
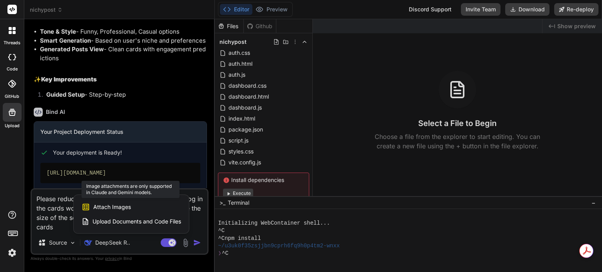
click at [121, 210] on span "Attach Images" at bounding box center [112, 207] width 38 height 8
click at [114, 244] on div at bounding box center [301, 136] width 602 height 272
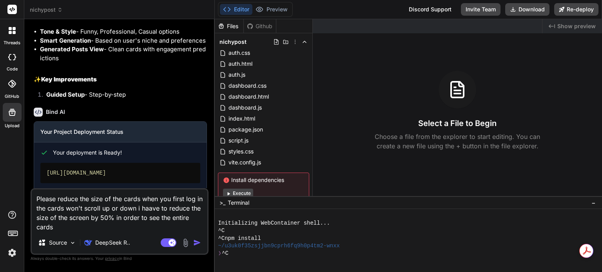
click at [114, 244] on p "DeepSeek R.." at bounding box center [112, 243] width 35 height 8
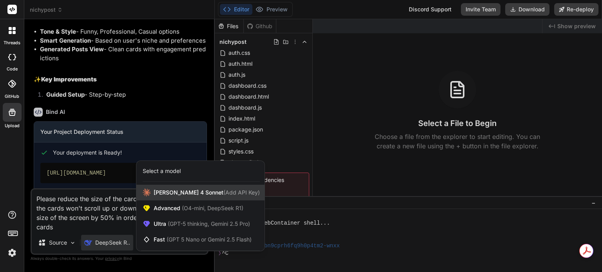
click at [172, 194] on span "Claude 4 Sonnet (Add API Key)" at bounding box center [207, 193] width 106 height 8
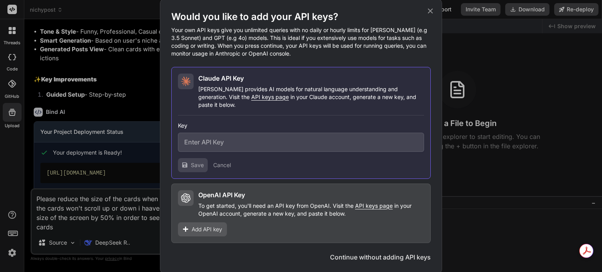
click at [392, 253] on button "Continue without adding API keys" at bounding box center [380, 257] width 101 height 9
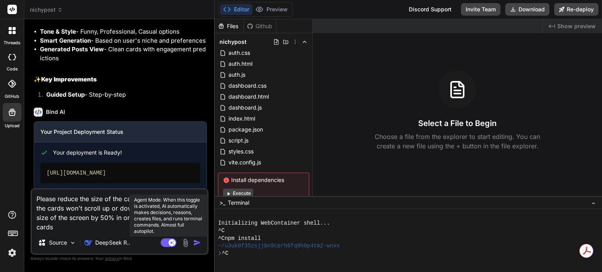
click at [166, 245] on rect at bounding box center [169, 243] width 16 height 9
click at [169, 244] on rect at bounding box center [169, 243] width 16 height 9
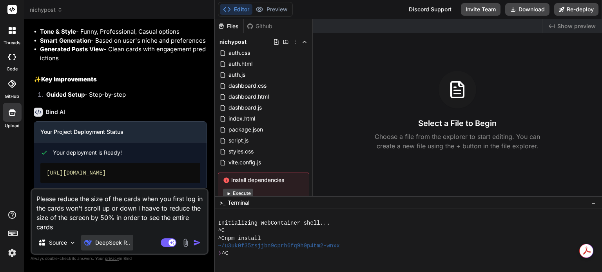
click at [128, 243] on p "DeepSeek R.." at bounding box center [112, 243] width 35 height 8
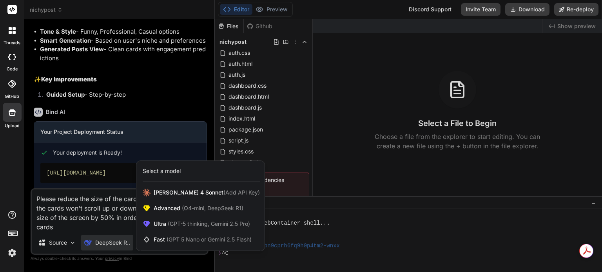
click at [98, 226] on div at bounding box center [301, 136] width 602 height 272
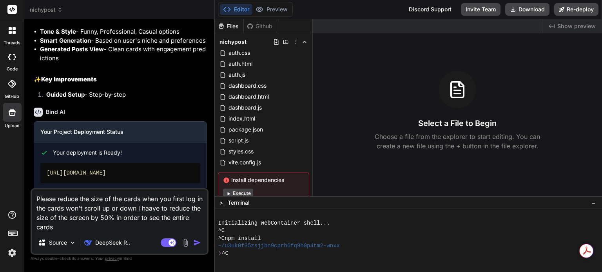
click at [133, 246] on div "Source DeepSeek R.." at bounding box center [120, 244] width 176 height 19
click at [121, 243] on p "DeepSeek R.." at bounding box center [112, 243] width 35 height 8
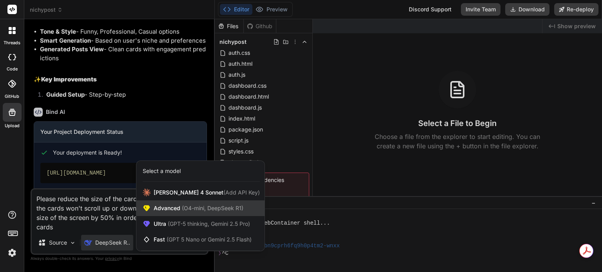
click at [161, 205] on span "Advanced (O4-mini, DeepSeek R1)" at bounding box center [199, 209] width 90 height 8
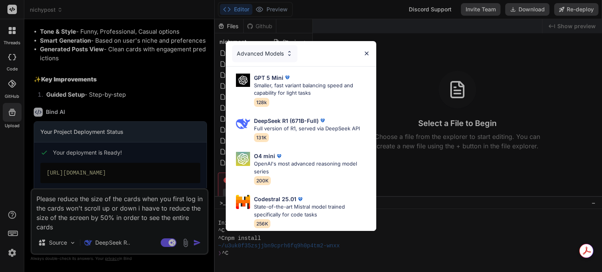
click at [270, 47] on div "Advanced Models" at bounding box center [264, 53] width 65 height 17
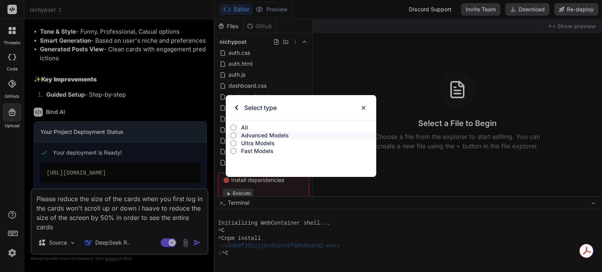
click at [248, 127] on p "All" at bounding box center [308, 128] width 135 height 8
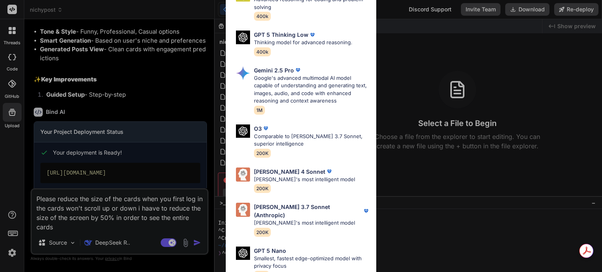
scroll to position [314, 0]
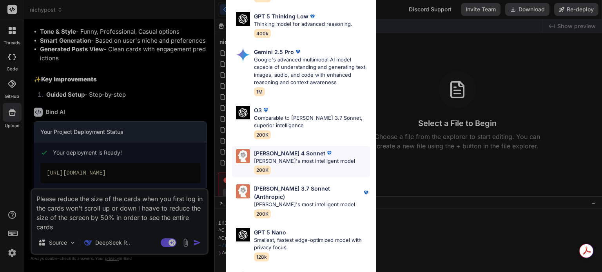
click at [278, 158] on p "Claude's most intelligent model" at bounding box center [304, 162] width 101 height 8
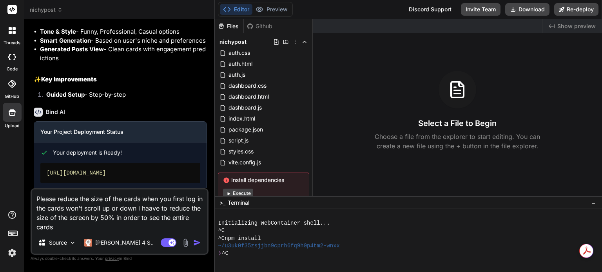
click at [185, 241] on img at bounding box center [185, 243] width 9 height 9
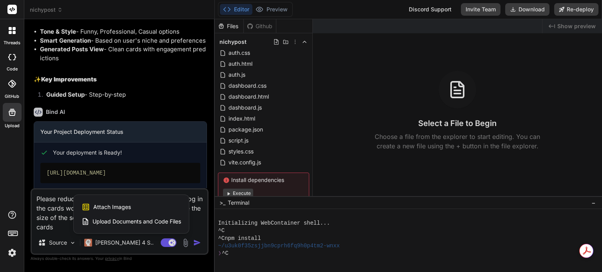
click at [141, 207] on div "Attach Images Image attachments are only supported in Claude and Gemini models." at bounding box center [132, 207] width 100 height 15
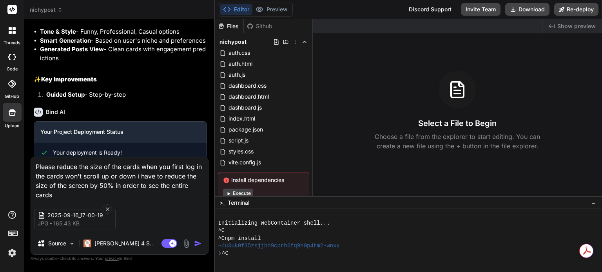
click at [200, 245] on img "button" at bounding box center [198, 244] width 8 height 8
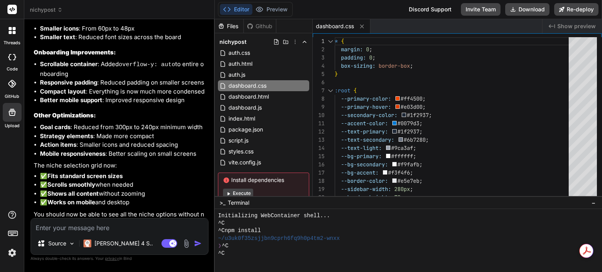
scroll to position [2147, 0]
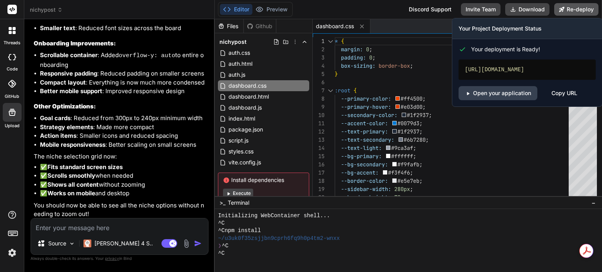
click at [567, 11] on button "Re-deploy" at bounding box center [576, 9] width 44 height 13
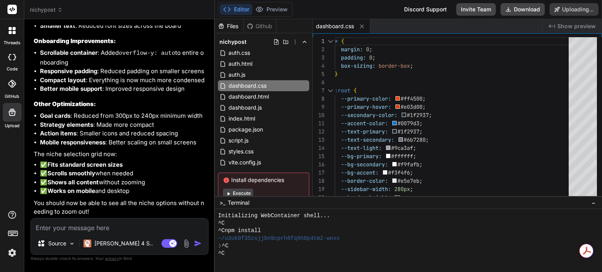
scroll to position [2100, 0]
